Goal: Find specific page/section: Find specific page/section

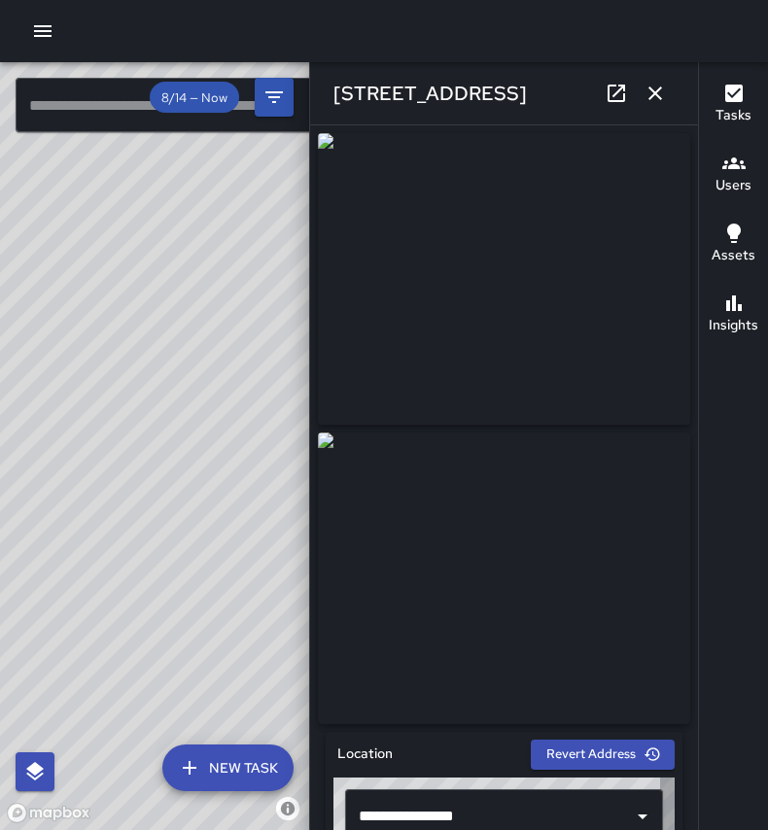
scroll to position [256, 0]
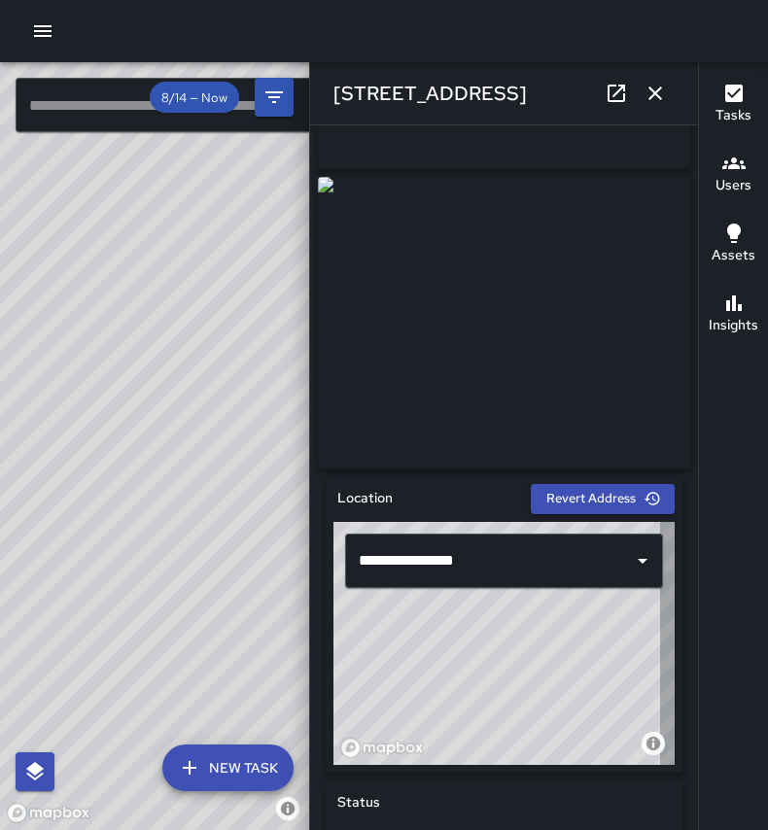
click at [666, 83] on icon "button" at bounding box center [655, 93] width 23 height 23
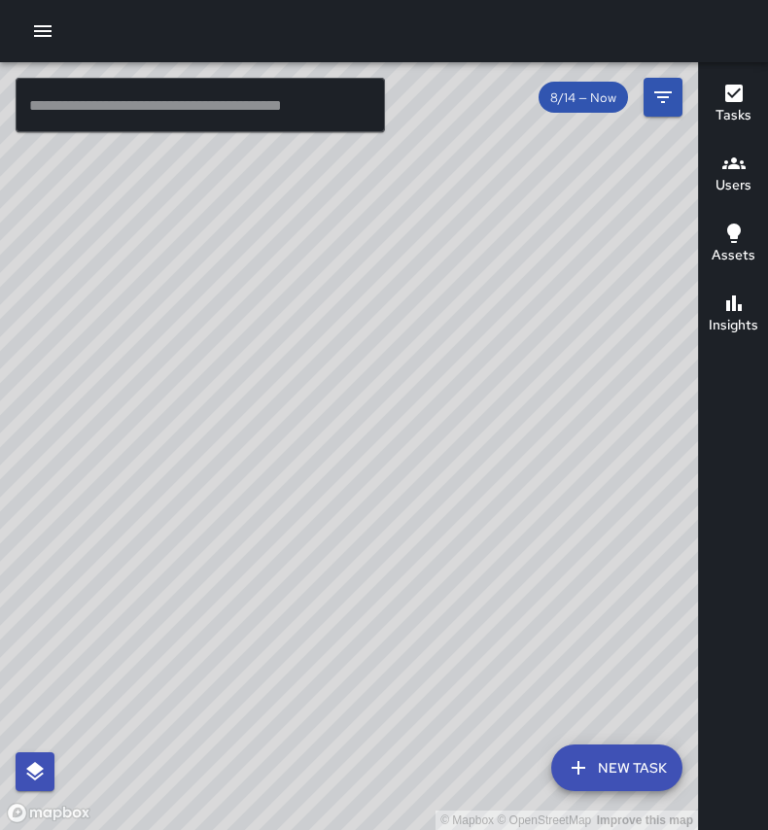
drag, startPoint x: 376, startPoint y: 282, endPoint x: 347, endPoint y: 308, distance: 39.2
click at [347, 308] on div "© Mapbox © OpenStreetMap Improve this map" at bounding box center [349, 446] width 698 height 768
drag, startPoint x: 479, startPoint y: 306, endPoint x: 308, endPoint y: 334, distance: 173.4
click at [308, 334] on div "© Mapbox © OpenStreetMap Improve this map" at bounding box center [349, 446] width 698 height 768
drag, startPoint x: 462, startPoint y: 366, endPoint x: 313, endPoint y: 390, distance: 150.7
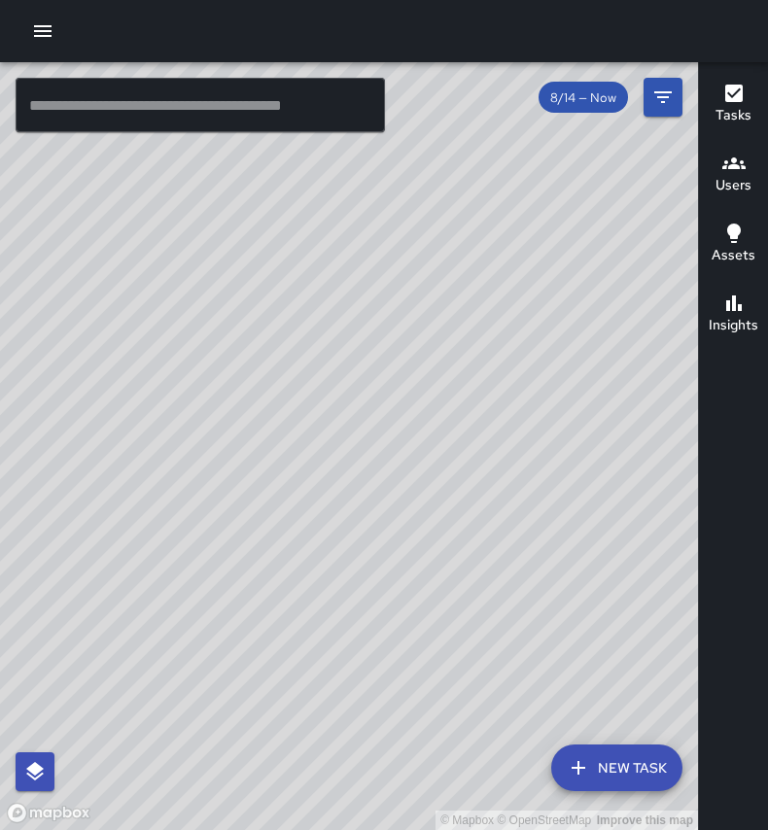
click at [313, 390] on div "© Mapbox © OpenStreetMap Improve this map" at bounding box center [349, 446] width 698 height 768
click at [507, 204] on div "© Mapbox © OpenStreetMap Improve this map" at bounding box center [349, 446] width 698 height 768
drag, startPoint x: 350, startPoint y: 382, endPoint x: 442, endPoint y: 224, distance: 183.4
click at [442, 224] on div "© Mapbox © OpenStreetMap Improve this map" at bounding box center [349, 446] width 698 height 768
drag, startPoint x: 276, startPoint y: 536, endPoint x: 425, endPoint y: 497, distance: 153.8
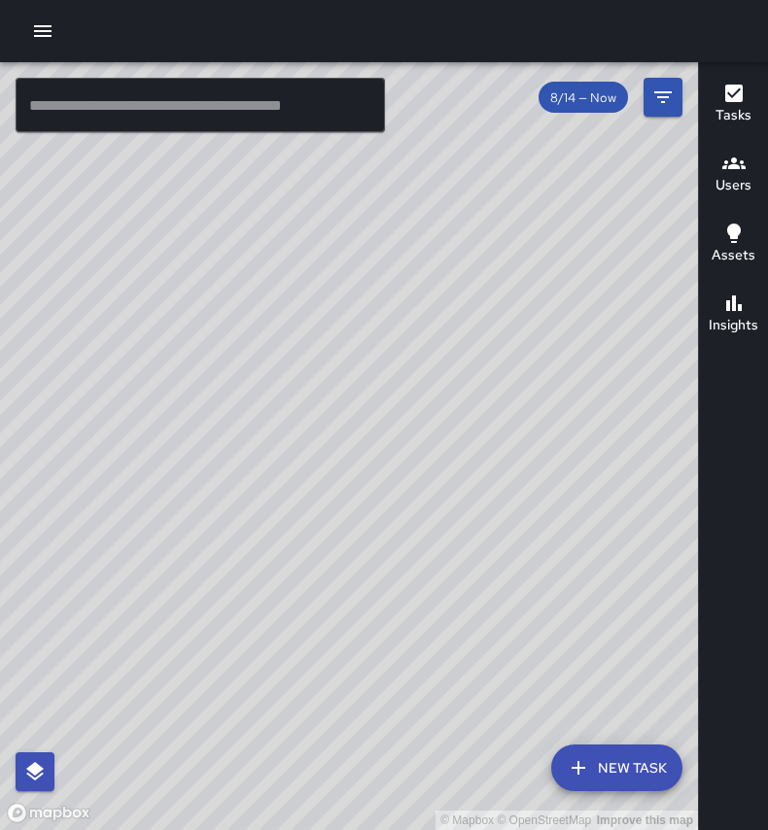
click at [425, 506] on div "© Mapbox © OpenStreetMap Improve this map" at bounding box center [349, 446] width 698 height 768
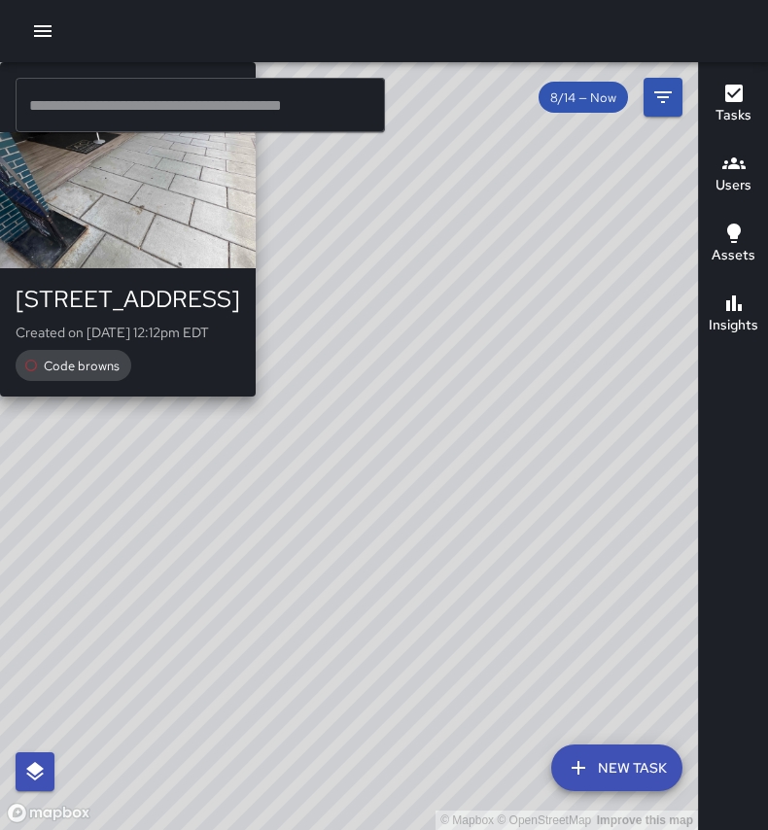
click at [618, 380] on div "© Mapbox © OpenStreetMap Improve this map DT [PERSON_NAME] [STREET_ADDRESS] Cre…" at bounding box center [349, 446] width 698 height 768
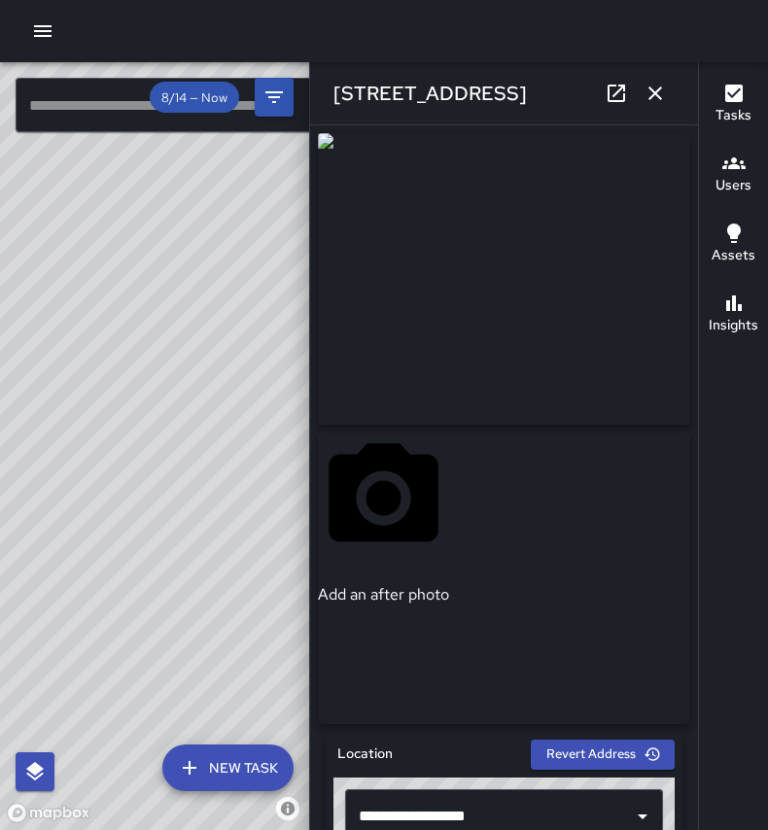
click at [660, 80] on button "button" at bounding box center [655, 93] width 39 height 39
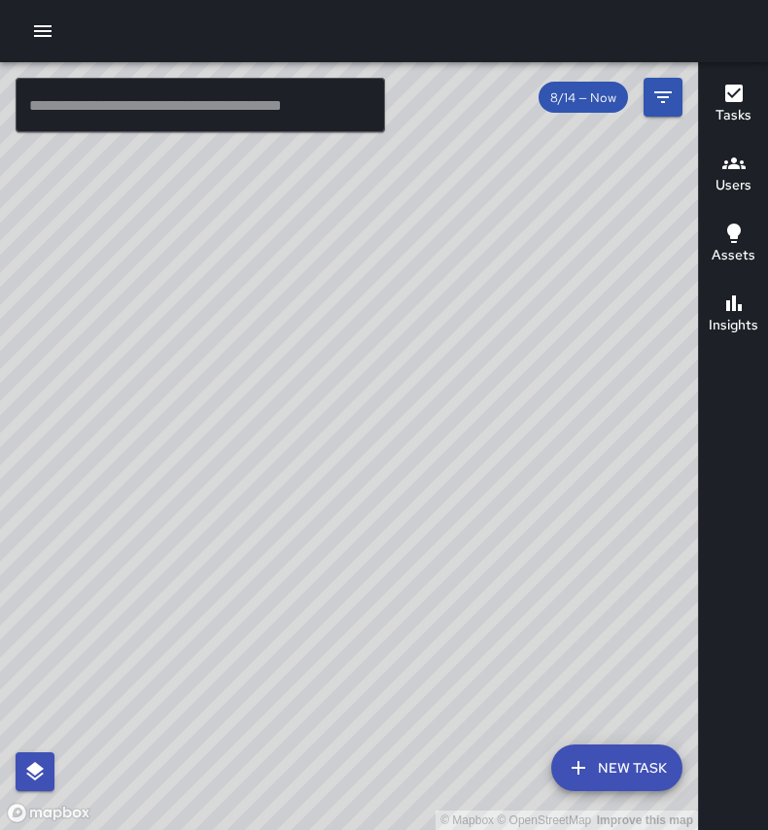
click at [403, 424] on div "© Mapbox © OpenStreetMap Improve this map DT [PERSON_NAME] [STREET_ADDRESS] Cre…" at bounding box center [349, 446] width 698 height 768
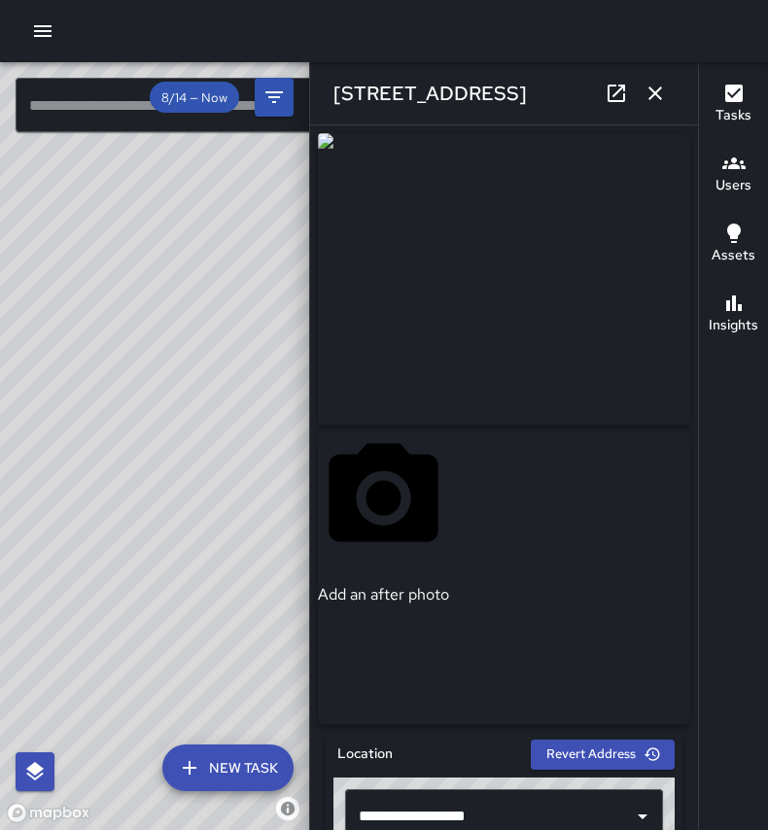
click at [330, 506] on div "Add an after photo" at bounding box center [383, 579] width 131 height 292
click at [719, 566] on div "Tasks Users Assets Insights" at bounding box center [733, 446] width 70 height 768
click at [318, 600] on div "Add an after photo" at bounding box center [504, 428] width 372 height 591
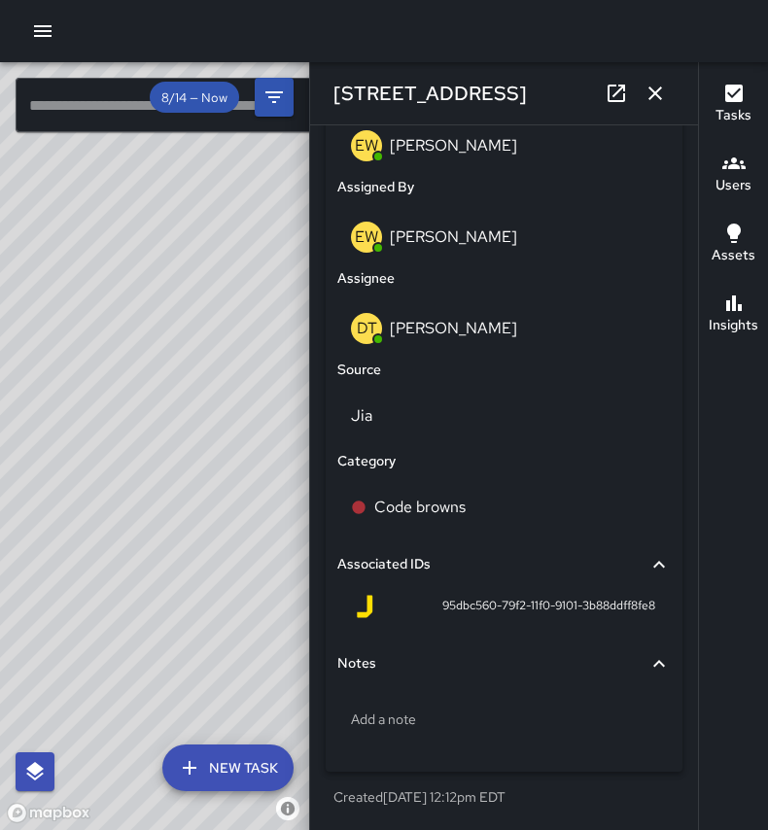
scroll to position [1061, 0]
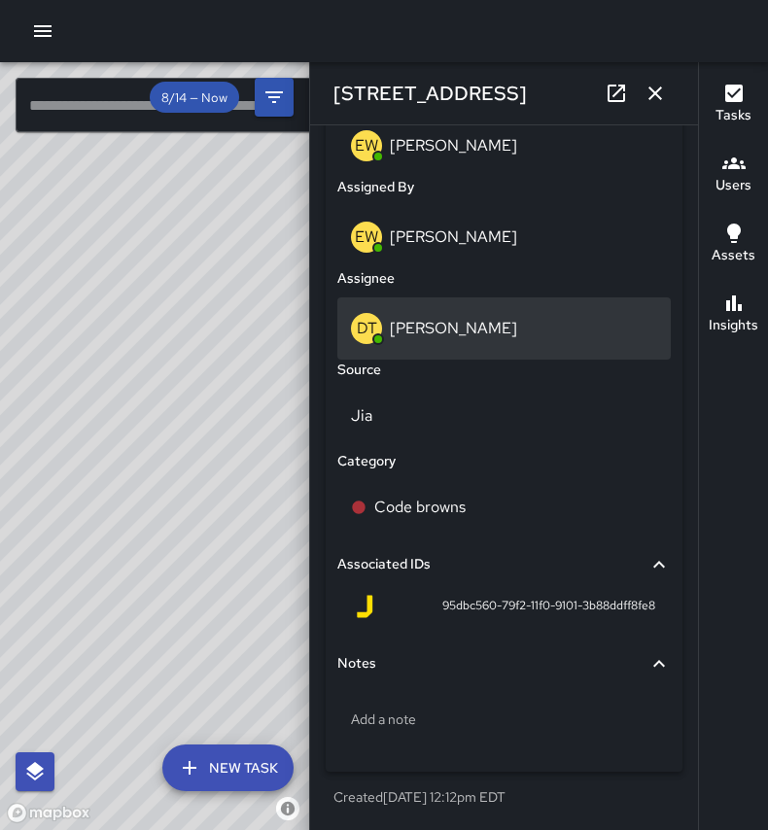
click at [410, 332] on p "[PERSON_NAME]" at bounding box center [453, 328] width 127 height 20
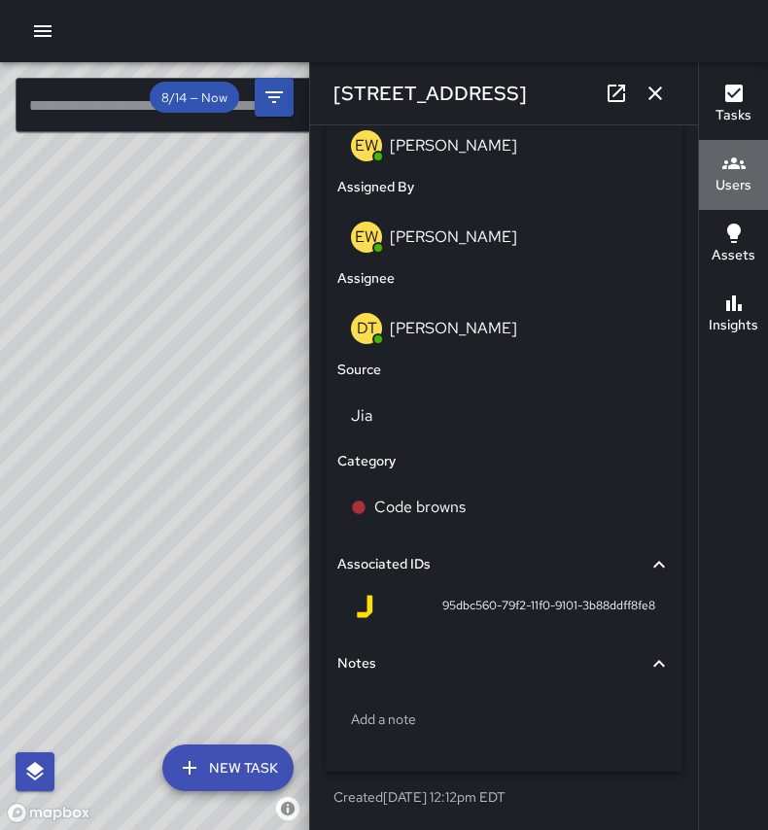
click at [740, 176] on h6 "Users" at bounding box center [734, 185] width 36 height 21
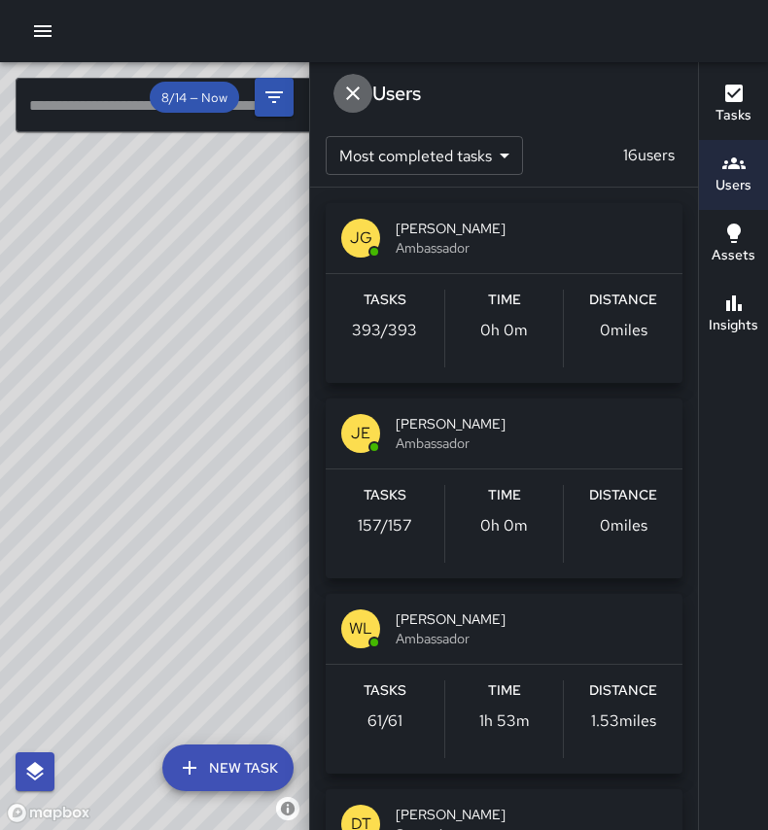
click at [349, 91] on icon "Dismiss" at bounding box center [352, 93] width 23 height 23
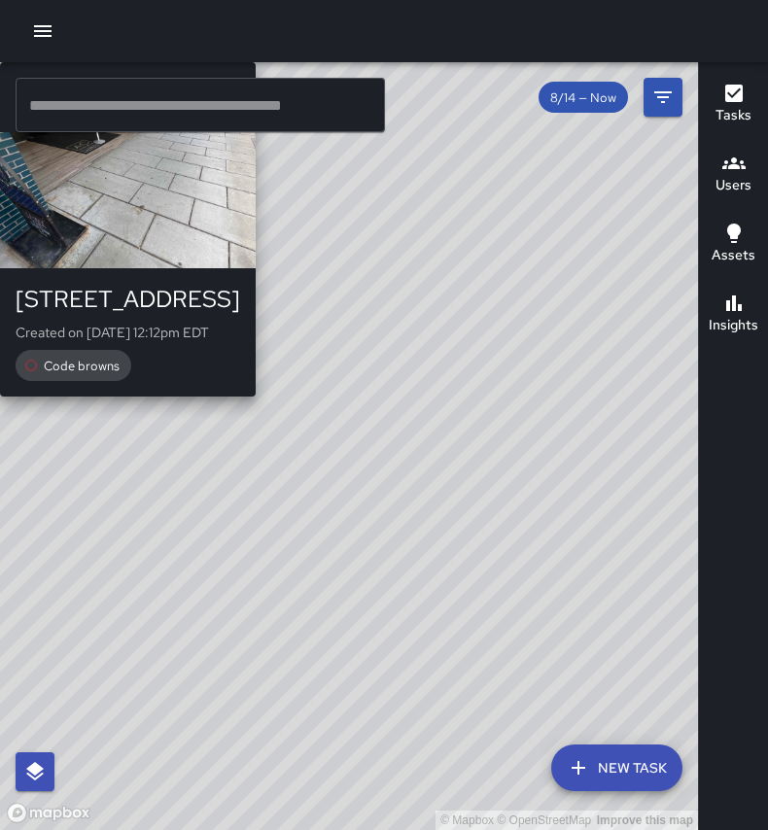
click at [348, 424] on div "© Mapbox © OpenStreetMap Improve this map DT [PERSON_NAME] [STREET_ADDRESS] Cre…" at bounding box center [349, 446] width 698 height 768
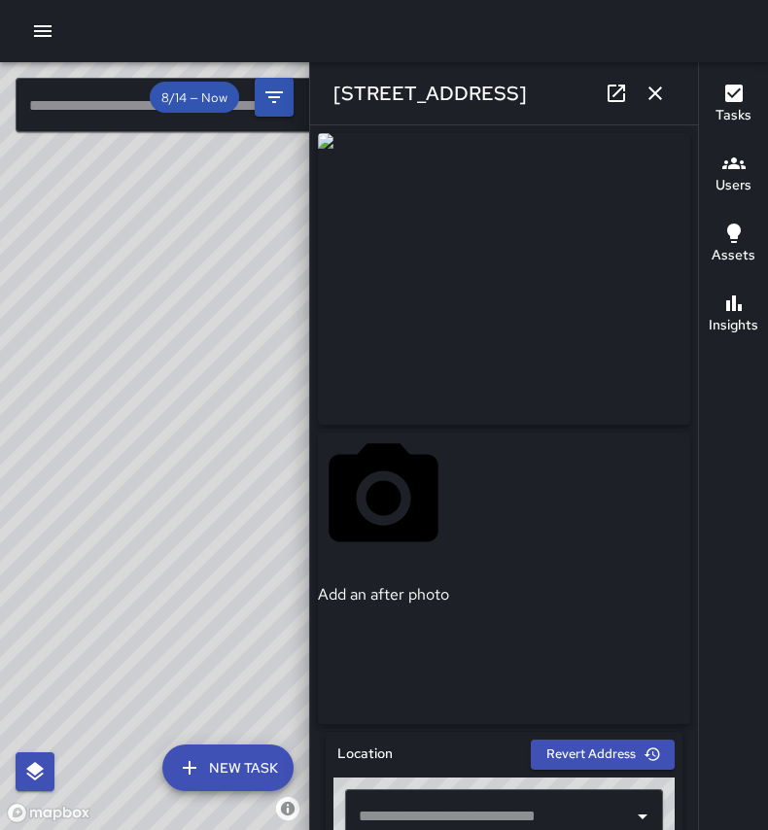
type input "**********"
click at [693, 214] on div "**********" at bounding box center [504, 477] width 388 height 705
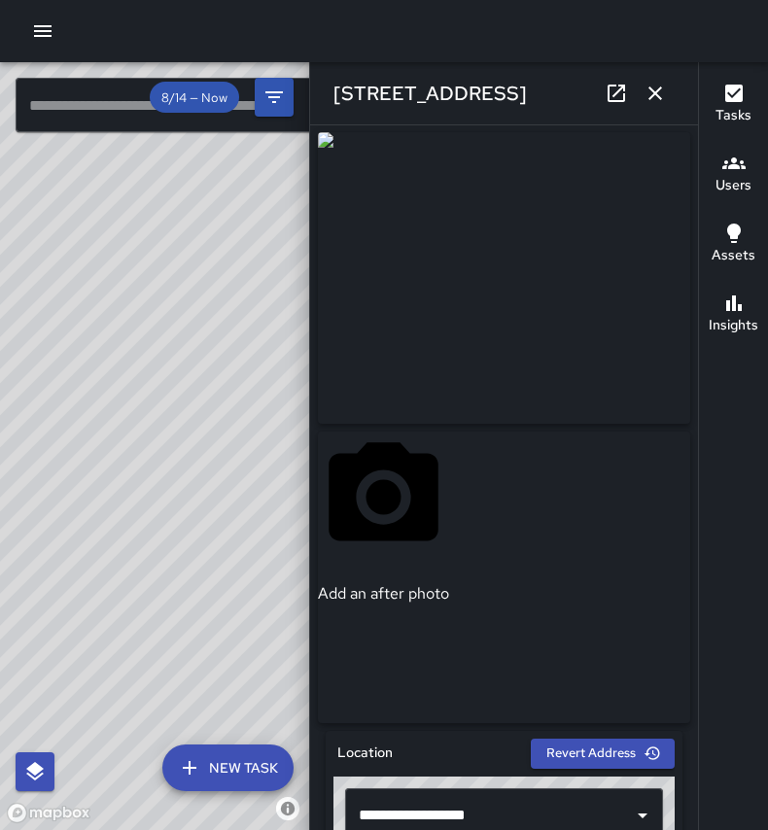
scroll to position [0, 0]
